Goal: Transaction & Acquisition: Purchase product/service

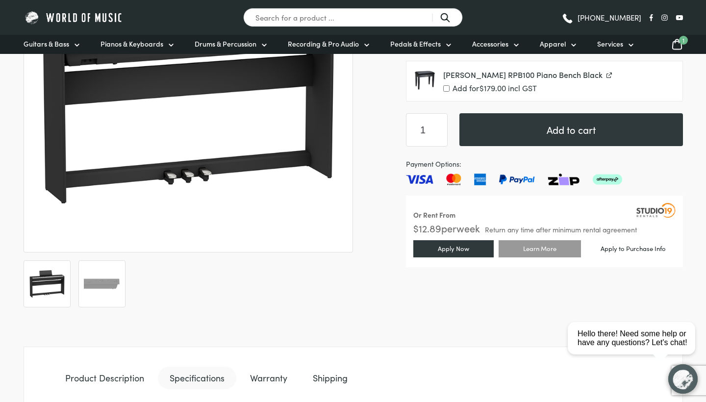
scroll to position [235, 0]
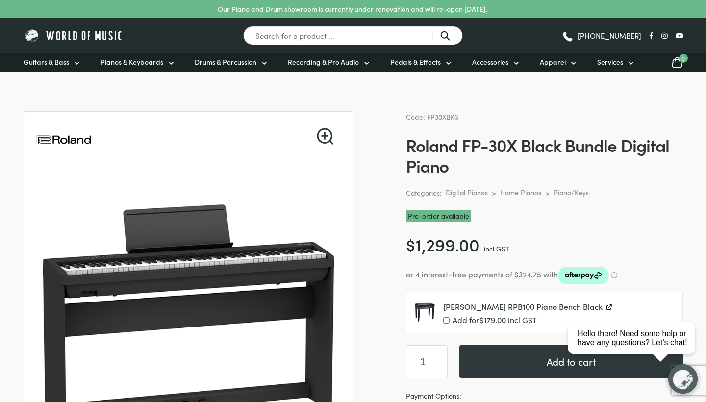
scroll to position [54, 0]
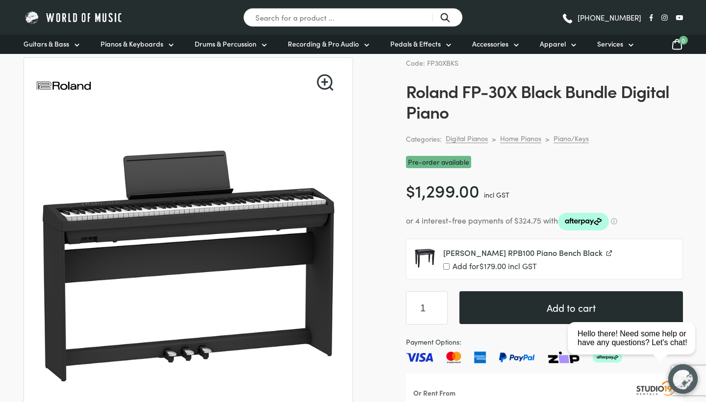
click at [529, 305] on button "Add to cart" at bounding box center [571, 307] width 224 height 33
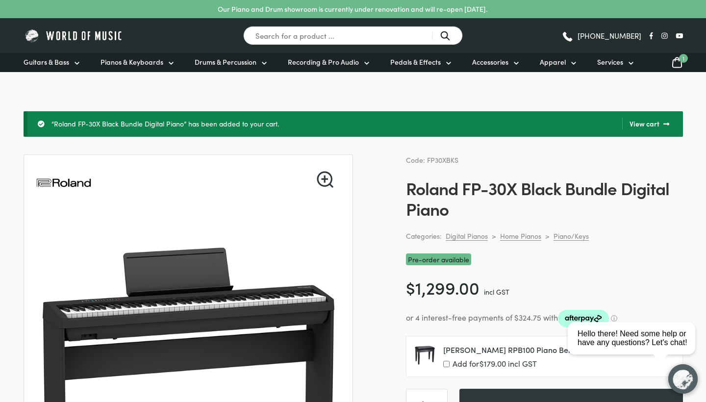
click at [677, 66] on icon at bounding box center [677, 62] width 12 height 12
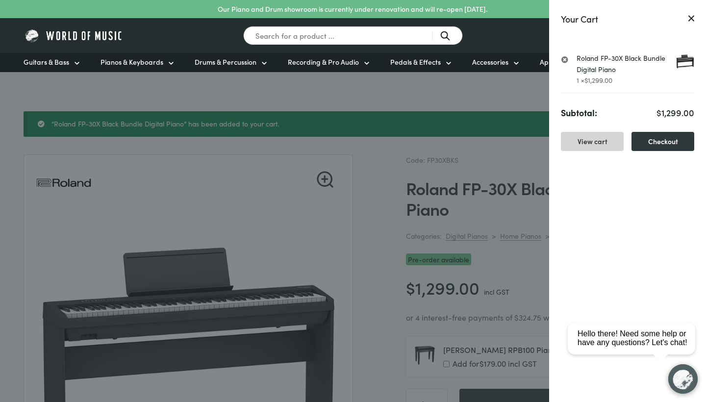
click at [613, 139] on link "View cart" at bounding box center [592, 141] width 63 height 19
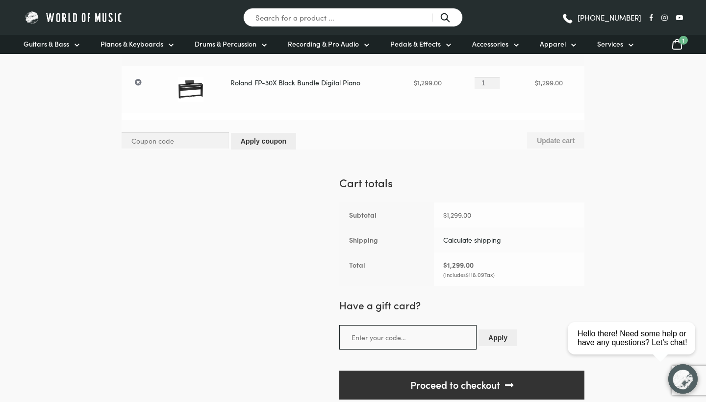
scroll to position [114, 0]
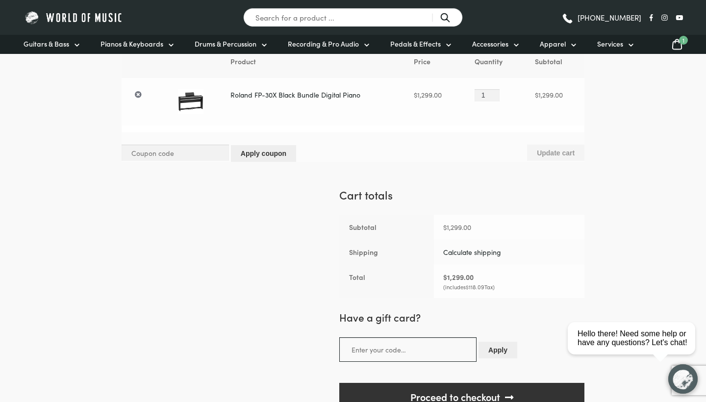
click at [468, 251] on link "Calculate shipping" at bounding box center [472, 252] width 58 height 10
click at [477, 254] on link "Calculate shipping" at bounding box center [472, 252] width 58 height 10
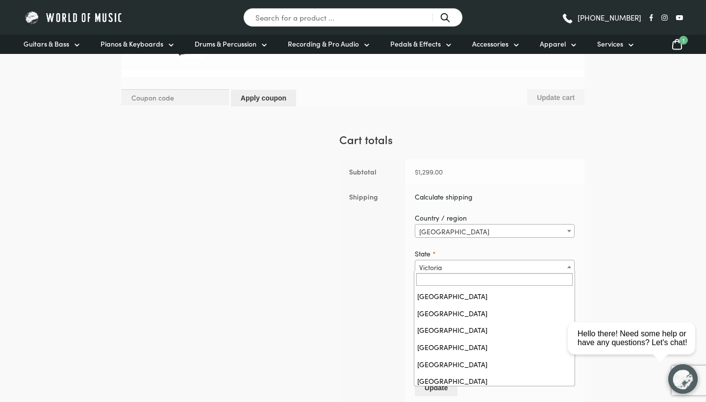
scroll to position [35, 0]
click at [535, 262] on span "Victoria" at bounding box center [494, 267] width 159 height 14
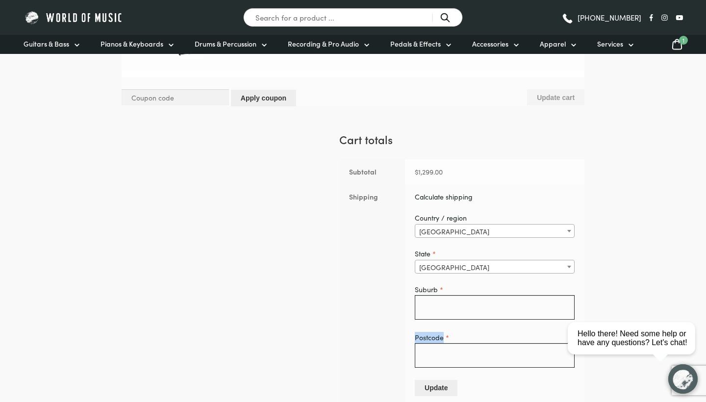
click at [448, 323] on section "Country / region Select a country / region… Australia Australia State * Select …" at bounding box center [495, 300] width 160 height 194
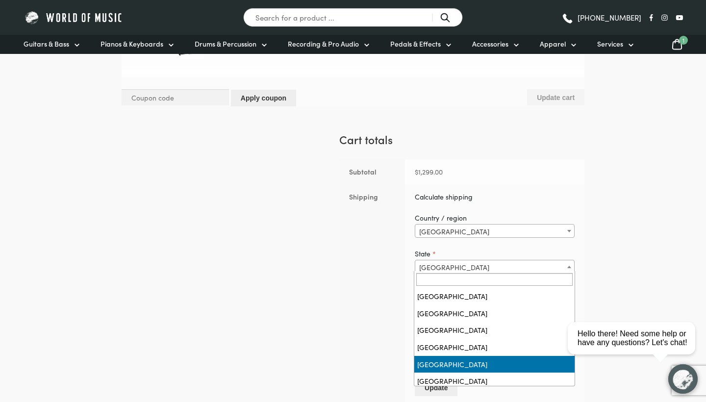
click at [469, 268] on span "South Australia" at bounding box center [494, 267] width 159 height 14
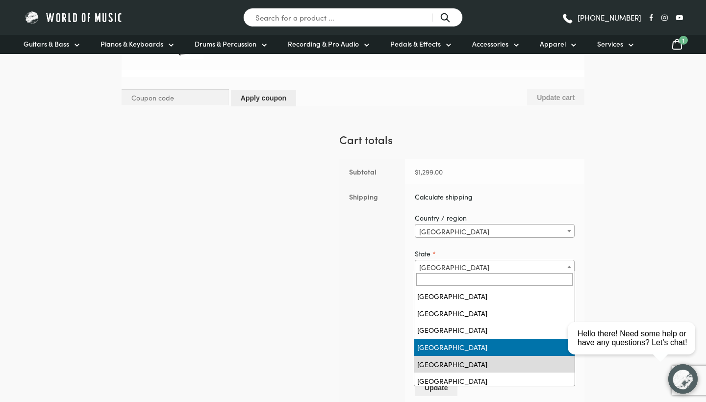
select select "QLD"
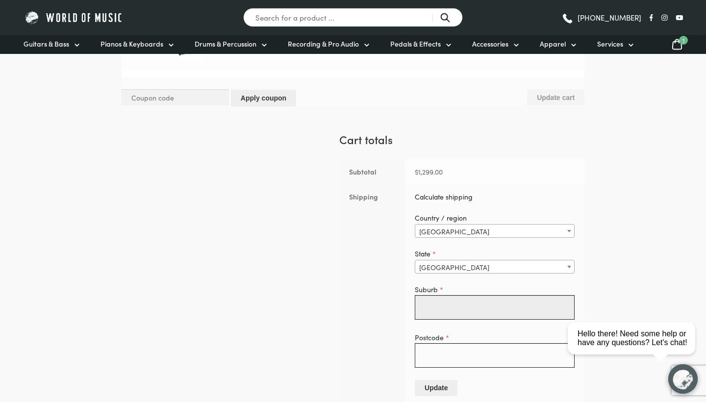
click at [560, 310] on input "Suburb *" at bounding box center [495, 307] width 160 height 25
click at [559, 307] on input "Suburb *" at bounding box center [495, 307] width 160 height 25
click at [517, 301] on input "Suburb *" at bounding box center [495, 307] width 160 height 25
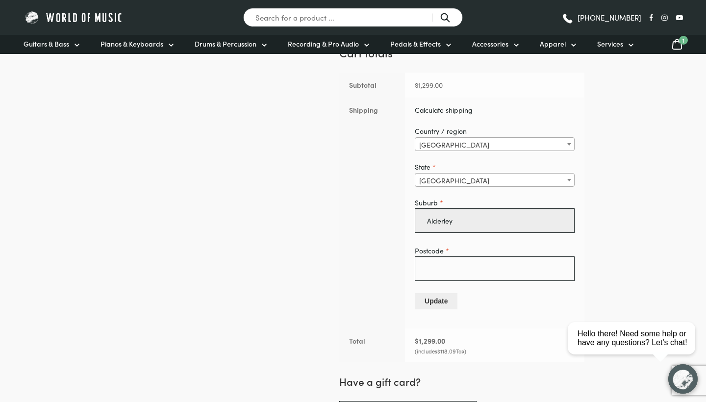
scroll to position [355, 0]
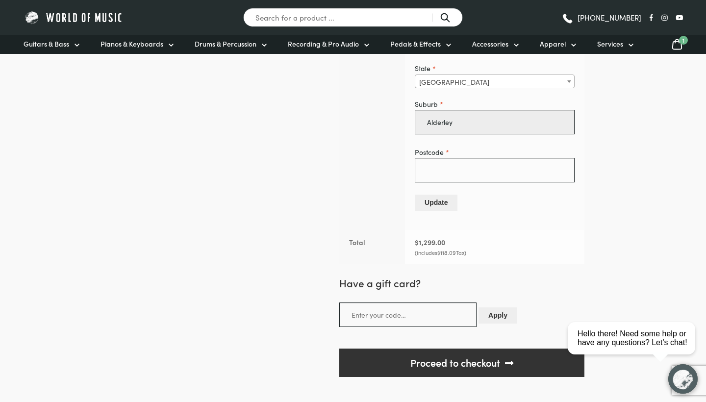
type input "Alderley"
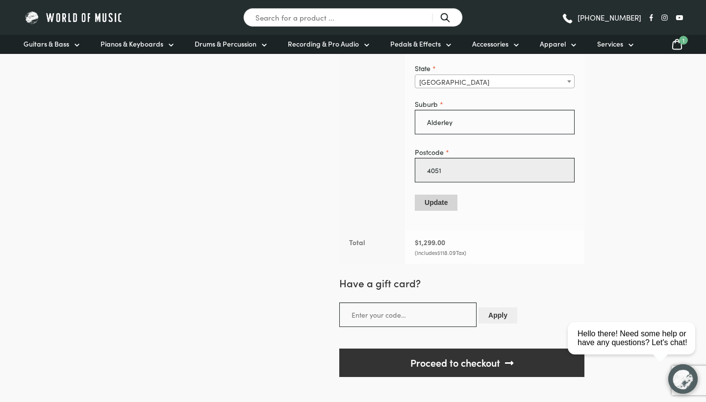
type input "4051"
click at [432, 209] on button "Update" at bounding box center [436, 203] width 43 height 16
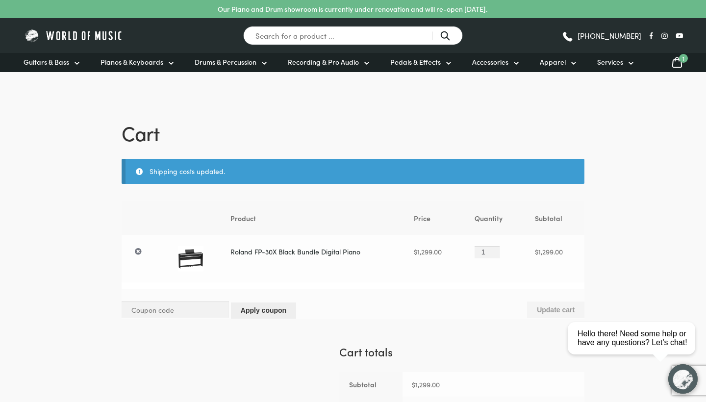
scroll to position [0, 0]
click at [141, 172] on div "Shipping costs updated." at bounding box center [353, 171] width 463 height 25
drag, startPoint x: 151, startPoint y: 173, endPoint x: 229, endPoint y: 173, distance: 78.0
click at [229, 173] on div "Shipping costs updated." at bounding box center [353, 171] width 463 height 25
click at [235, 173] on div "Shipping costs updated." at bounding box center [353, 171] width 463 height 25
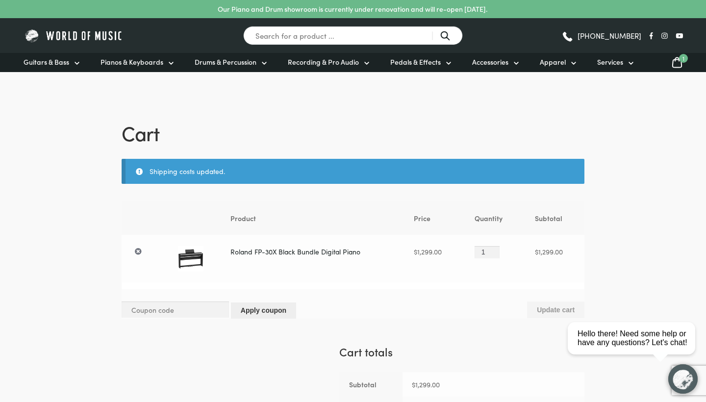
click at [209, 173] on div "Shipping costs updated." at bounding box center [353, 171] width 463 height 25
click at [179, 173] on div "Shipping costs updated." at bounding box center [353, 171] width 463 height 25
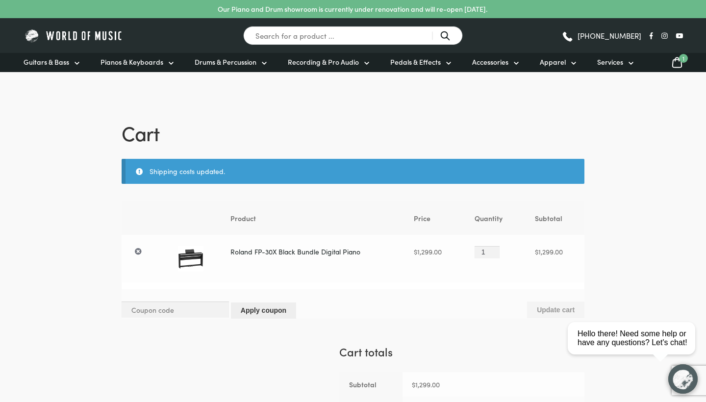
drag, startPoint x: 148, startPoint y: 171, endPoint x: 246, endPoint y: 174, distance: 97.6
click at [246, 174] on div "Shipping costs updated." at bounding box center [353, 171] width 463 height 25
click at [221, 147] on div "Cart Shipping costs updated. Remove item Thumbnail image Product Price Quantity…" at bounding box center [353, 391] width 502 height 544
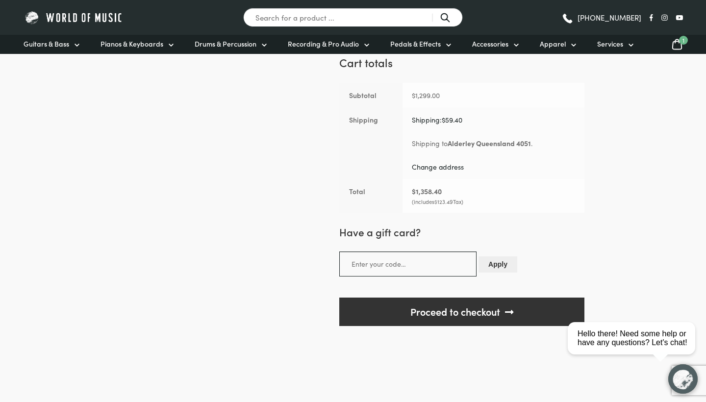
scroll to position [328, 0]
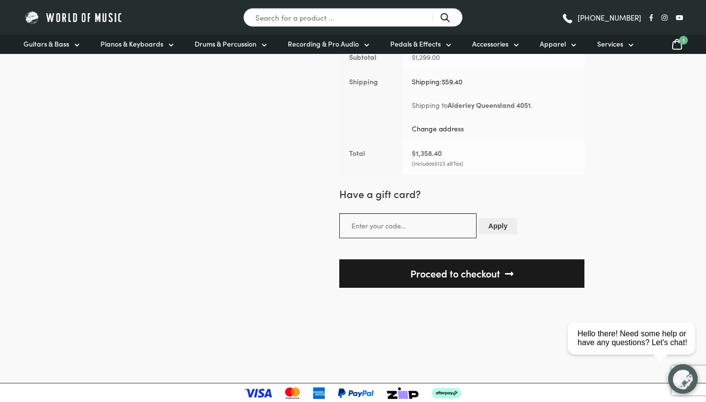
click at [455, 276] on link "Proceed to checkout" at bounding box center [461, 273] width 245 height 29
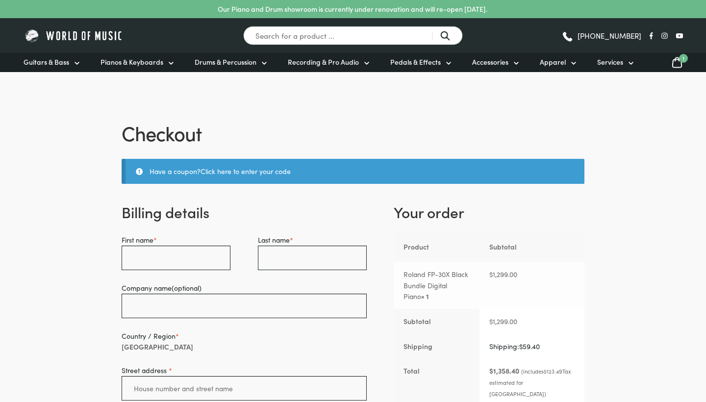
select select "QLD"
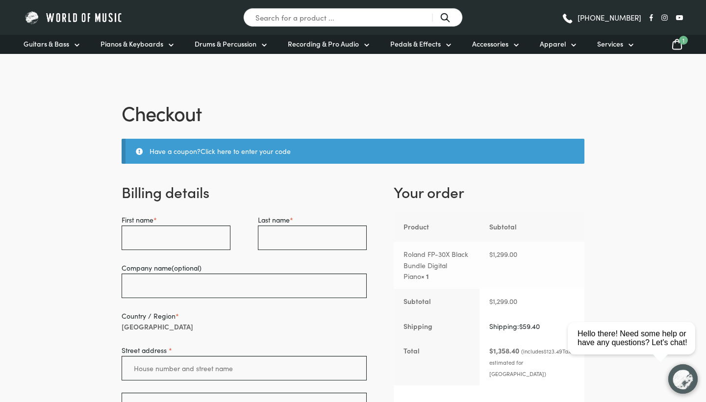
scroll to position [6, 0]
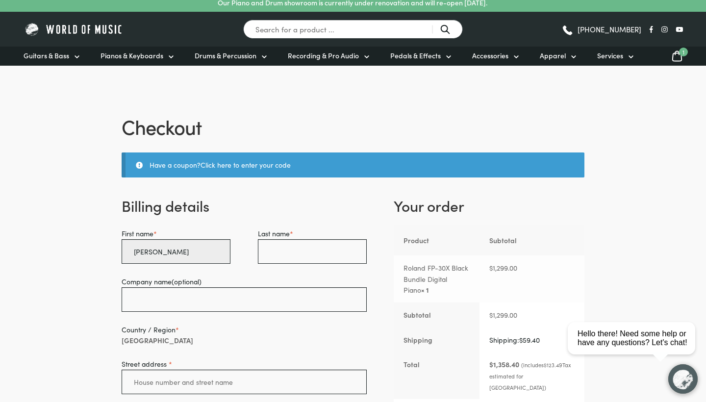
type input "Daniel"
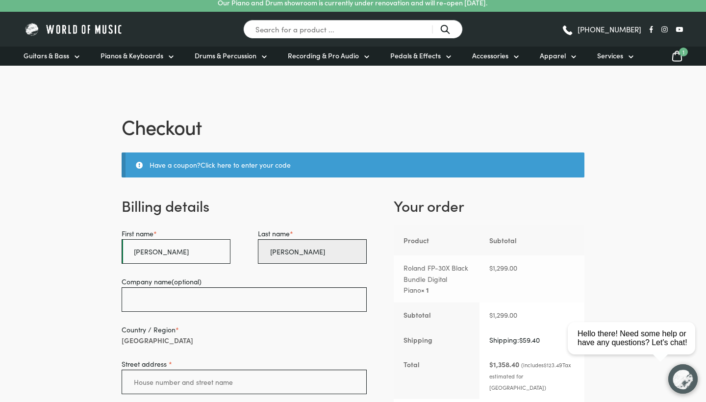
type input "Bakker"
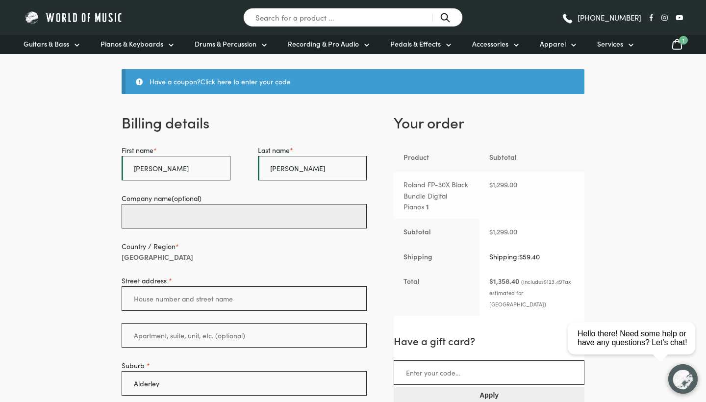
scroll to position [104, 0]
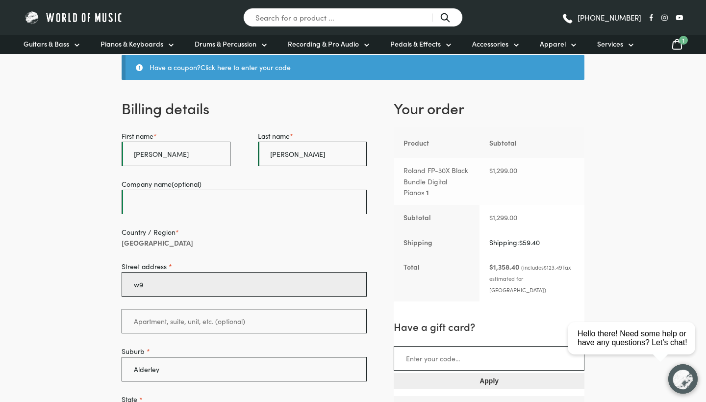
type input "w"
type input "39 Bowral Street Alderley"
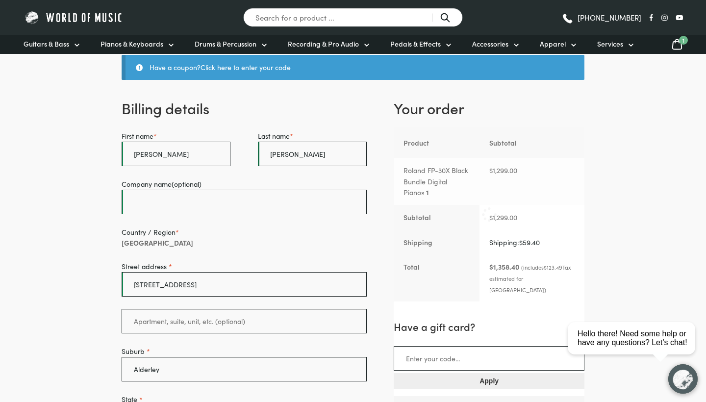
click at [109, 335] on div "Checkout Have a coupon? Click here to enter your code Coupon: Apply coupon Bill…" at bounding box center [353, 382] width 502 height 734
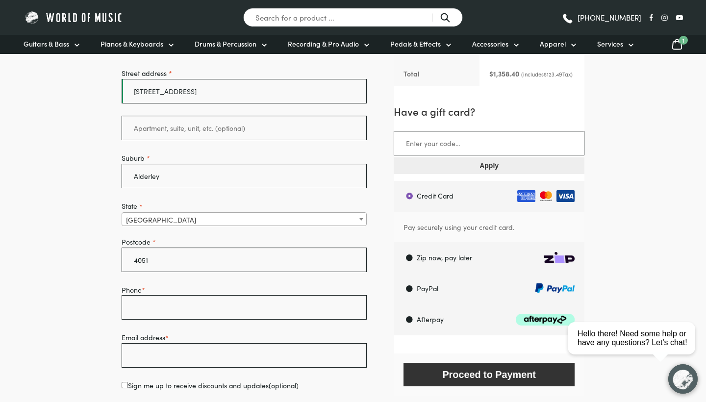
scroll to position [321, 0]
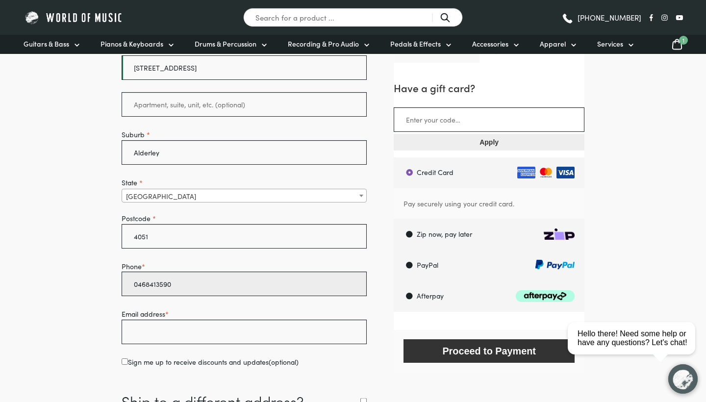
type input "0468413590"
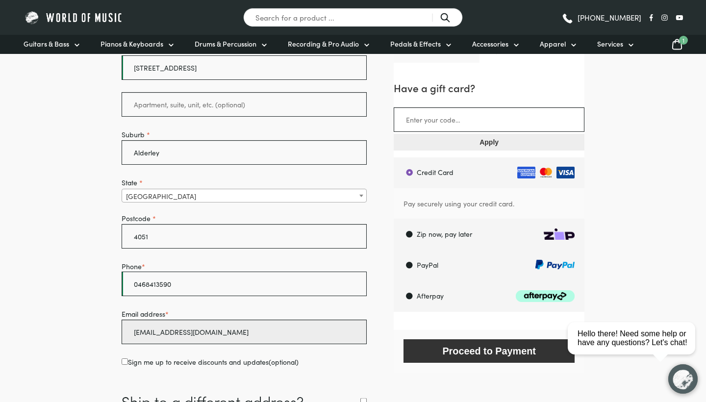
type input "d.bakker10@icloud.com"
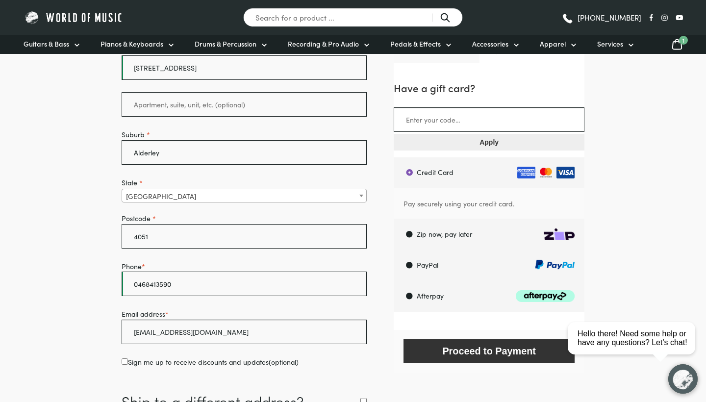
click at [66, 326] on body "Our Piano and Drum showroom is currently under renovation and will re-open 1st …" at bounding box center [353, 301] width 706 height 1245
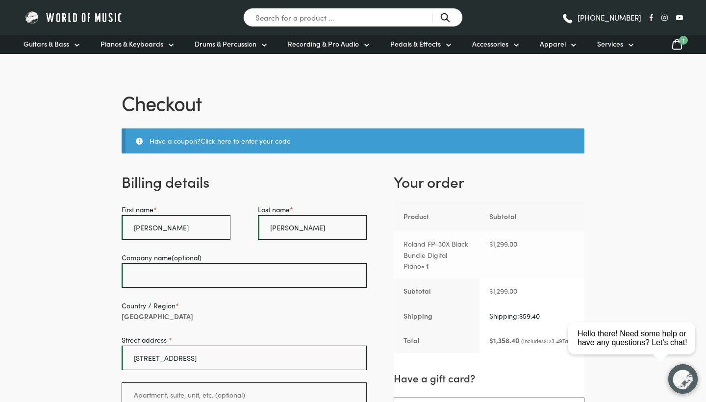
scroll to position [134, 0]
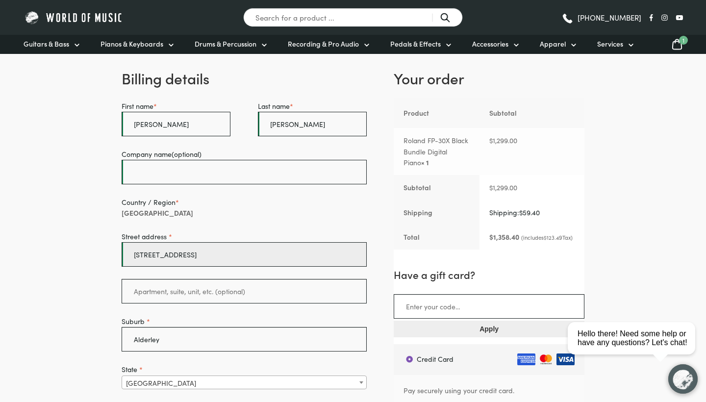
drag, startPoint x: 217, startPoint y: 259, endPoint x: 189, endPoint y: 260, distance: 27.5
click at [189, 260] on input "39 Bowral Street Alderley" at bounding box center [244, 254] width 245 height 25
type input "39 Bowral Street"
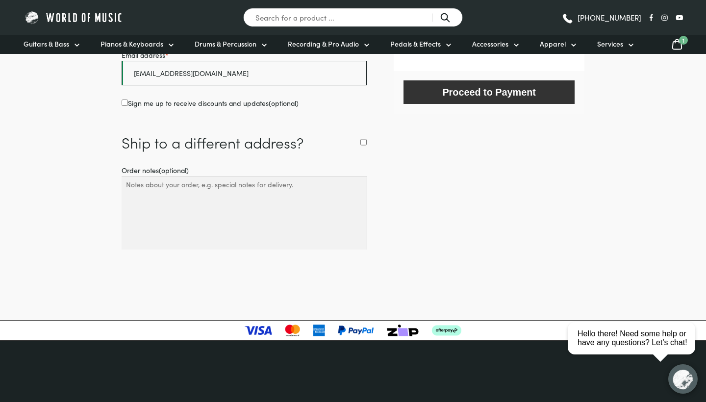
scroll to position [481, 0]
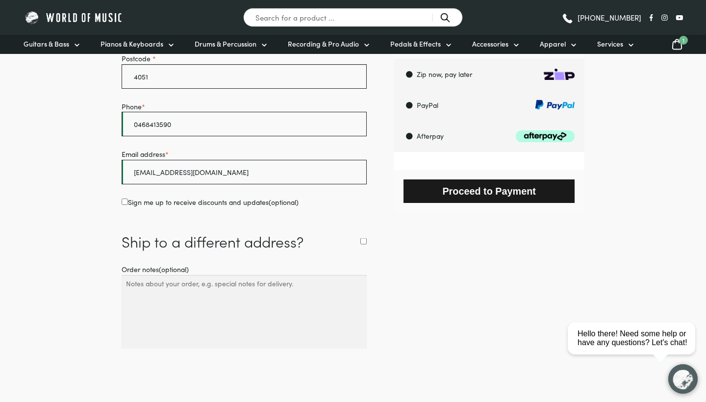
click at [465, 203] on button "Proceed to Payment" at bounding box center [489, 190] width 171 height 23
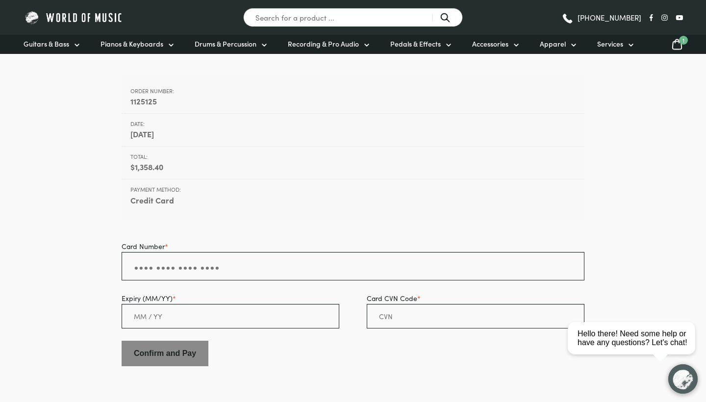
scroll to position [96, 0]
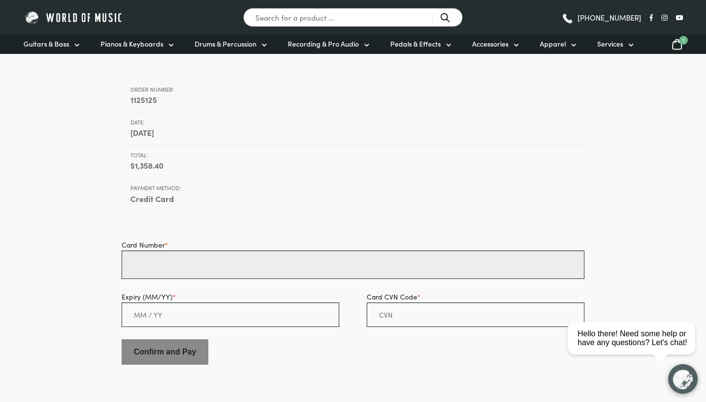
click at [167, 267] on input "Card Number *" at bounding box center [353, 265] width 463 height 28
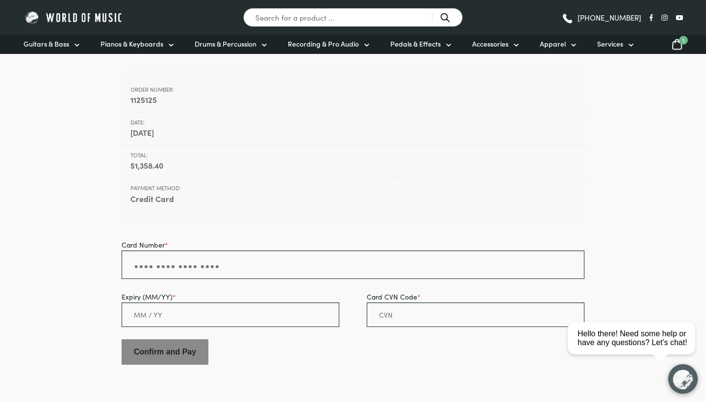
click at [145, 197] on strong "Credit Card" at bounding box center [352, 199] width 445 height 13
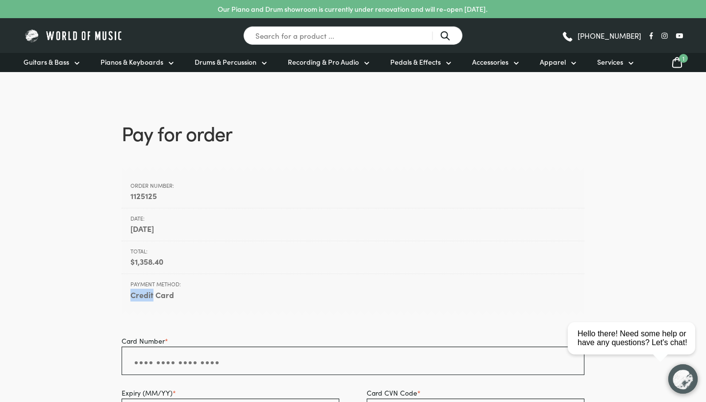
scroll to position [87, 0]
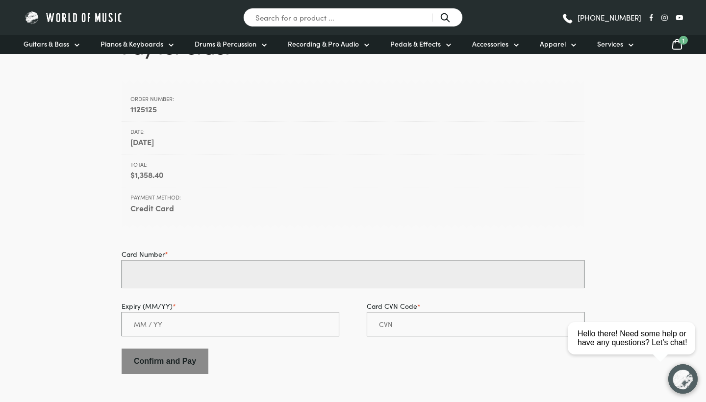
click at [221, 283] on input "Card Number *" at bounding box center [353, 274] width 463 height 28
type input "4349 6810 0929 3746"
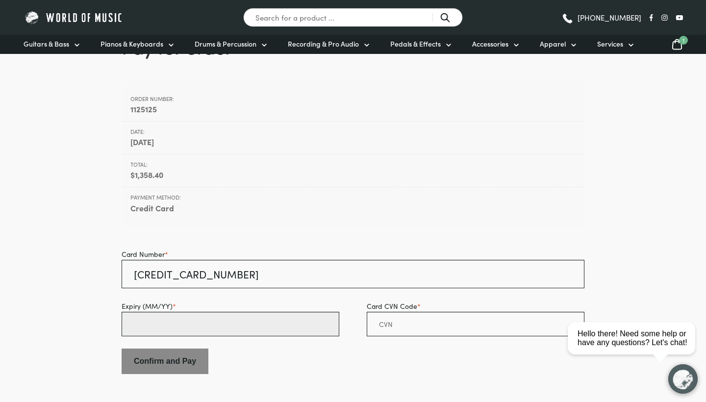
click at [223, 325] on input "Expiry (MM/YY) *" at bounding box center [231, 324] width 218 height 25
type input "11 / 25"
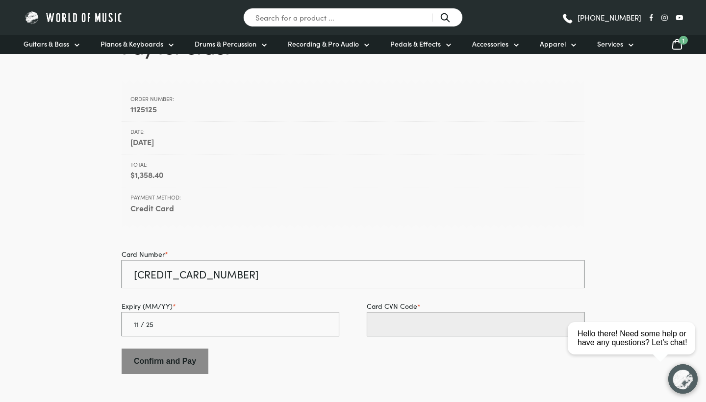
click at [430, 321] on input "Card CVN Code *" at bounding box center [476, 324] width 218 height 25
type input "842"
click at [442, 233] on div "Order number: 1125125 Date: August 29, 2025 Total: $ 1,358.40 Payment method: C…" at bounding box center [353, 235] width 463 height 300
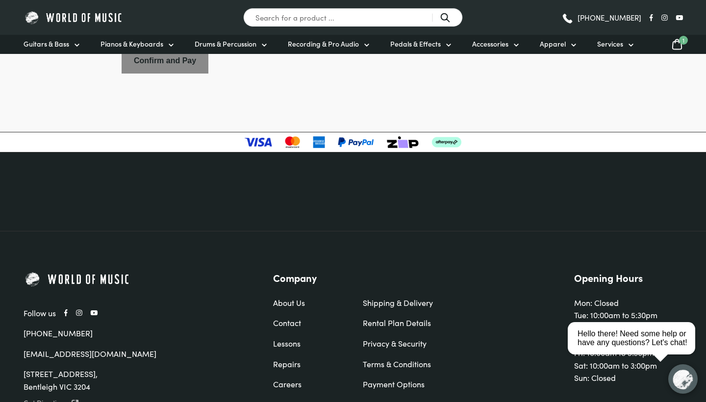
scroll to position [321, 0]
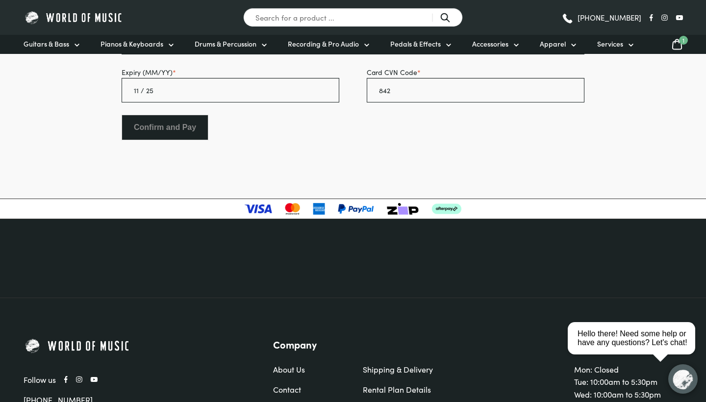
click at [194, 131] on input "Confirm and Pay" at bounding box center [165, 127] width 87 height 25
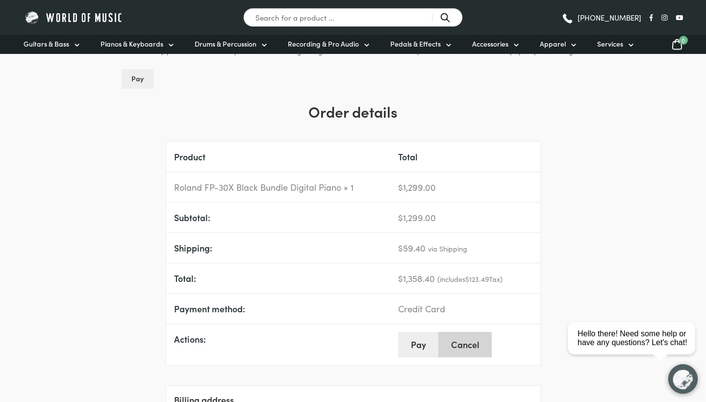
scroll to position [76, 0]
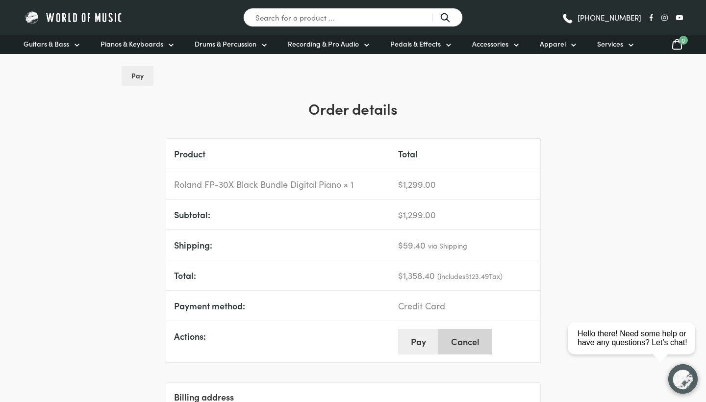
click at [467, 336] on link "Cancel" at bounding box center [464, 341] width 53 height 25
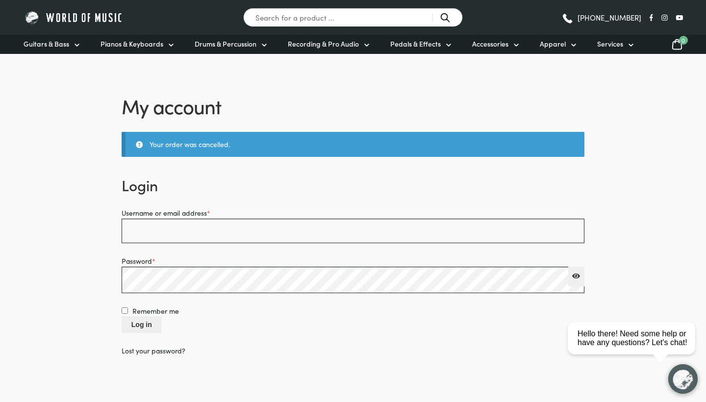
scroll to position [26, 0]
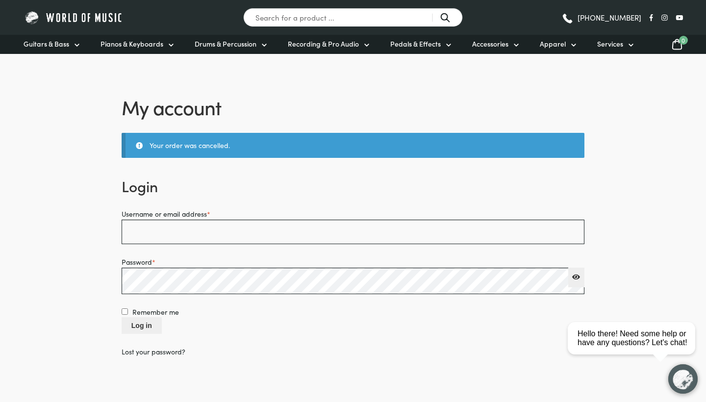
click at [677, 46] on icon at bounding box center [677, 44] width 12 height 12
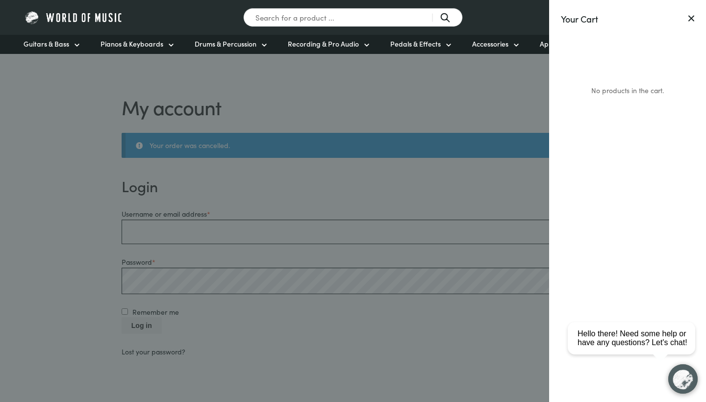
click at [692, 9] on div "Your Cart No products in the cart." at bounding box center [627, 201] width 157 height 402
click at [692, 19] on icon at bounding box center [691, 18] width 5 height 5
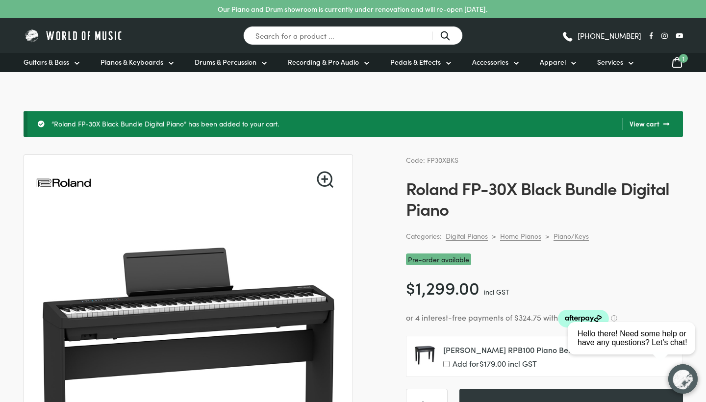
click at [681, 65] on icon at bounding box center [676, 63] width 9 height 10
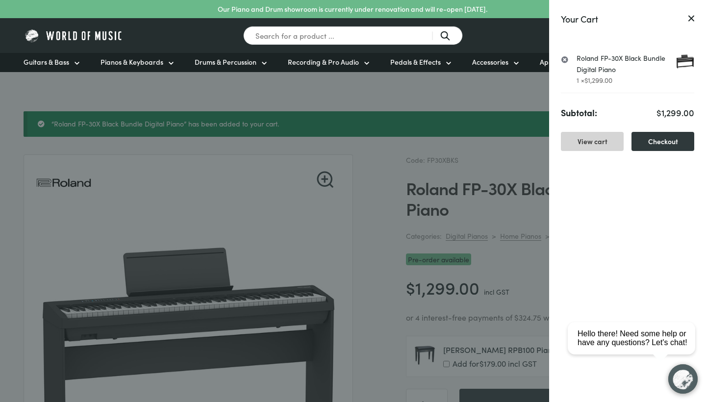
click at [620, 144] on link "View cart" at bounding box center [592, 141] width 63 height 19
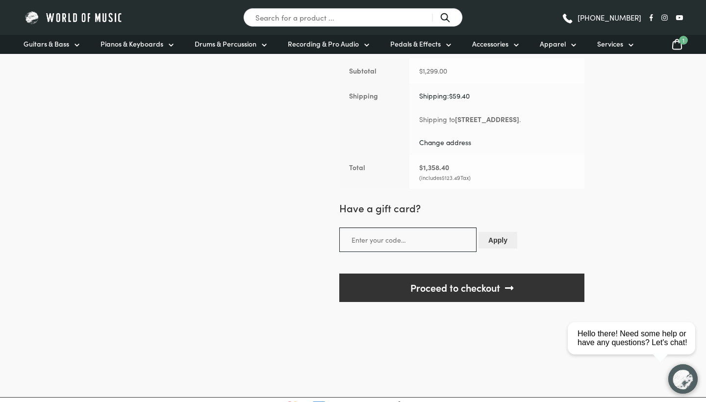
scroll to position [292, 0]
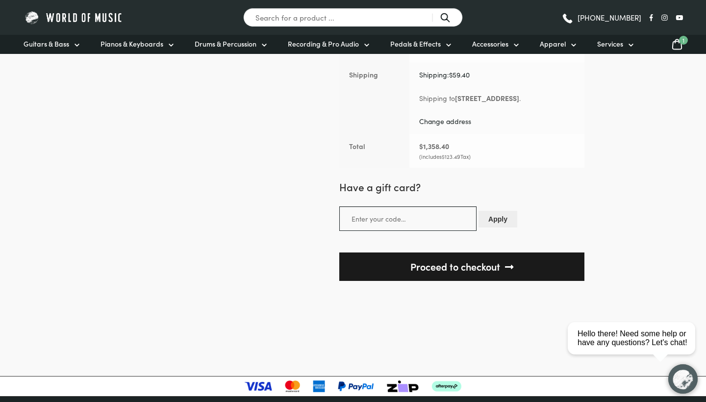
click at [508, 264] on link "Proceed to checkout" at bounding box center [461, 267] width 245 height 29
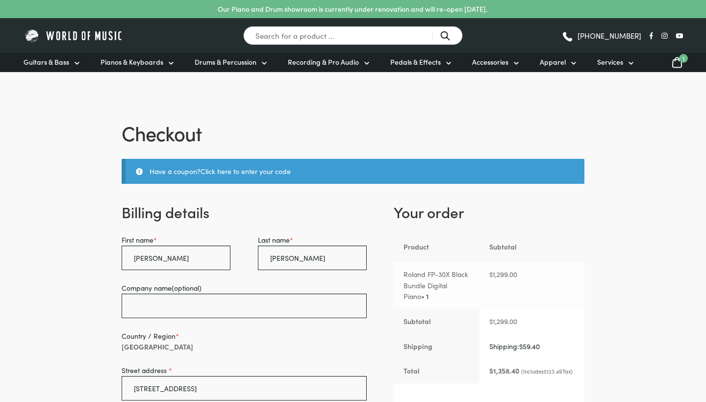
select select "QLD"
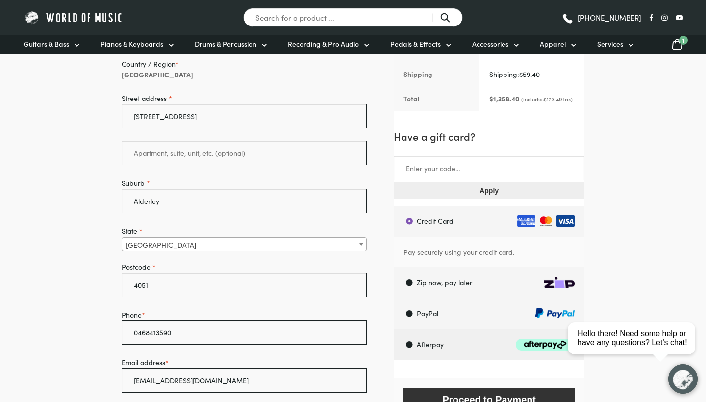
scroll to position [312, 0]
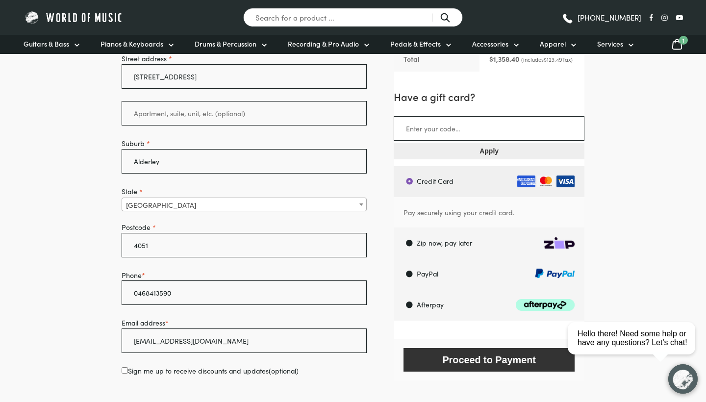
click at [416, 197] on label "Credit Card" at bounding box center [491, 181] width 188 height 31
click at [394, 166] on input "Credit Card" at bounding box center [393, 166] width 0 height 0
click at [412, 195] on label "Credit Card" at bounding box center [491, 181] width 188 height 31
click at [394, 166] on input "Credit Card" at bounding box center [393, 166] width 0 height 0
click at [462, 218] on p "Pay securely using your credit card." at bounding box center [489, 212] width 171 height 11
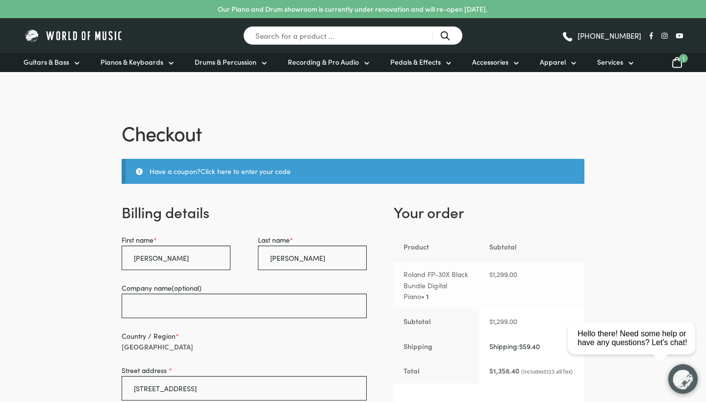
scroll to position [0, 0]
